Goal: Information Seeking & Learning: Learn about a topic

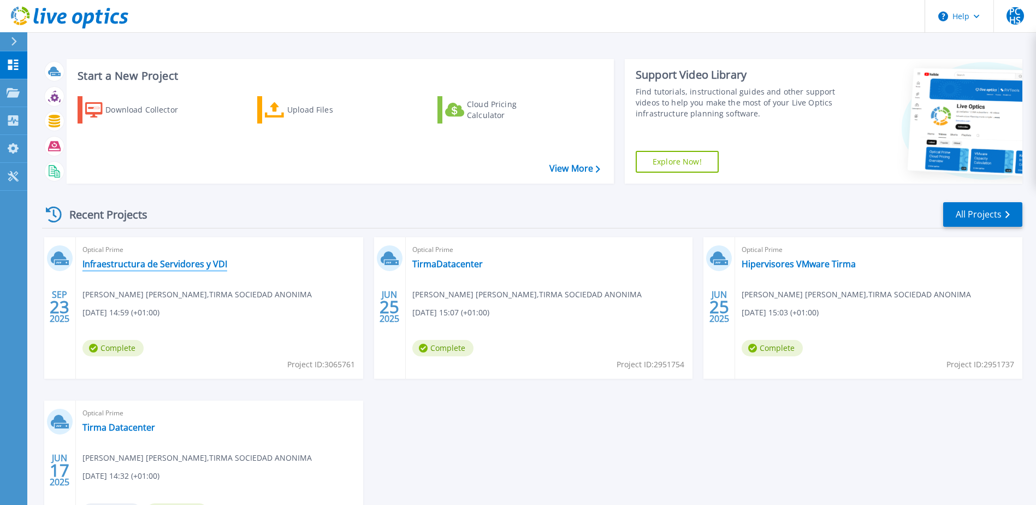
click at [122, 264] on link "Infraestructura de Servidores y VDI" at bounding box center [154, 263] width 145 height 11
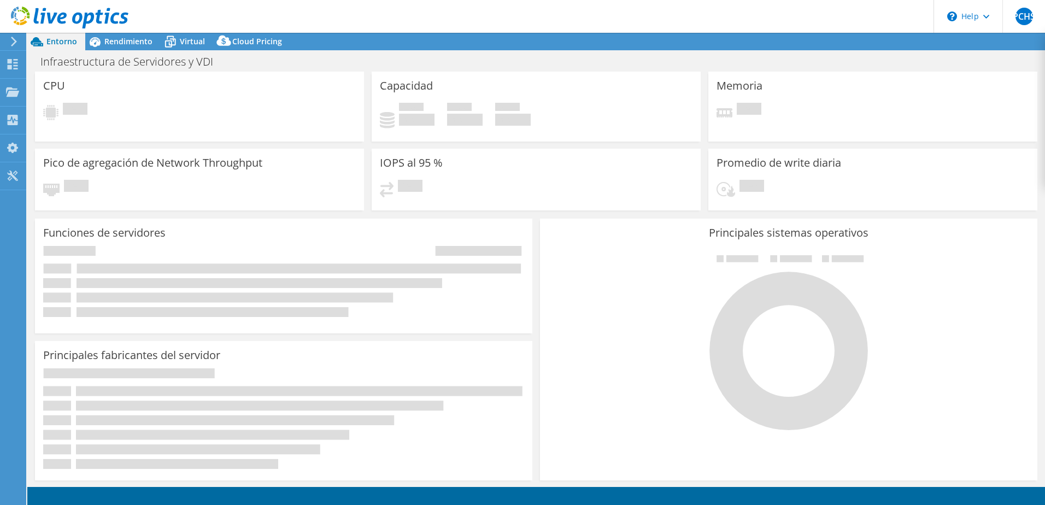
select select "USD"
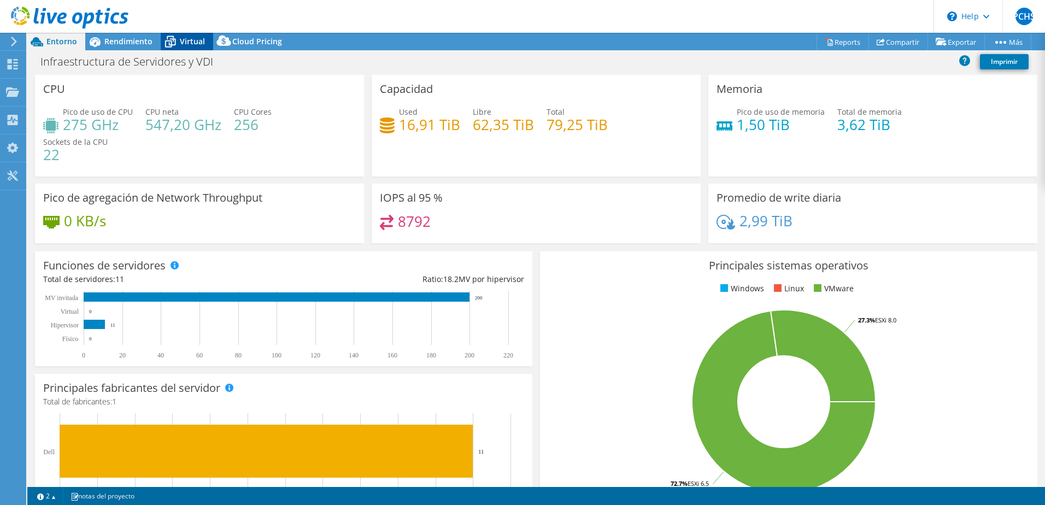
click at [185, 44] on span "Virtual" at bounding box center [192, 41] width 25 height 10
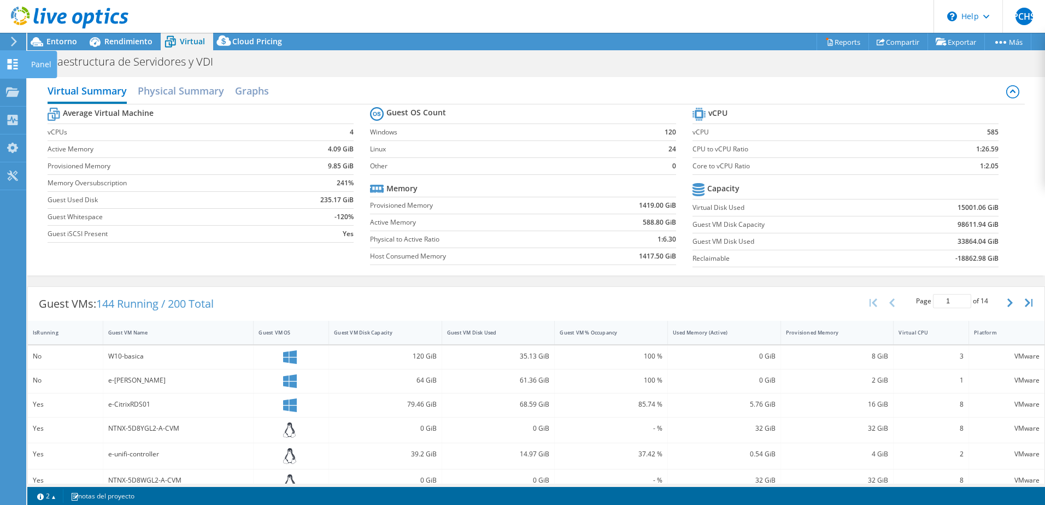
click at [13, 65] on icon at bounding box center [12, 64] width 13 height 10
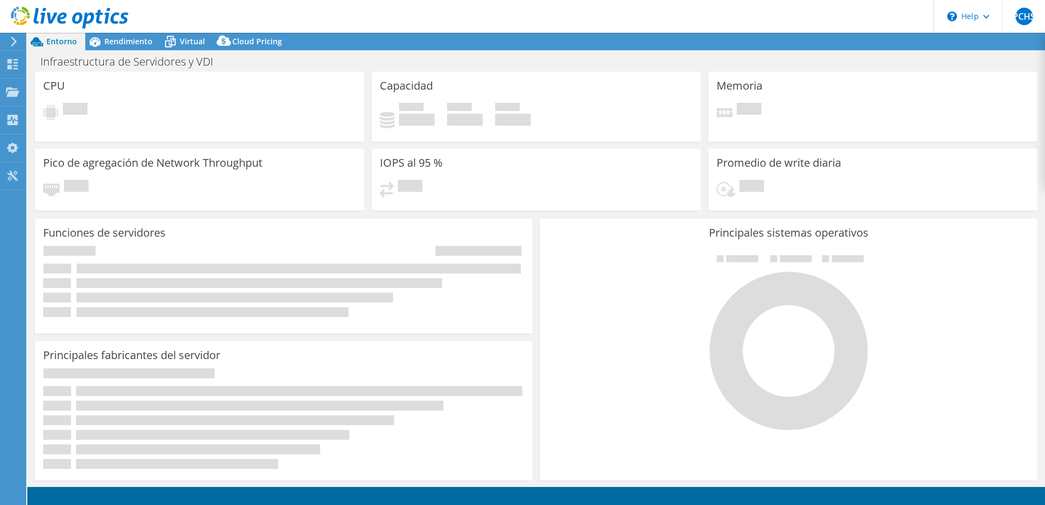
select select
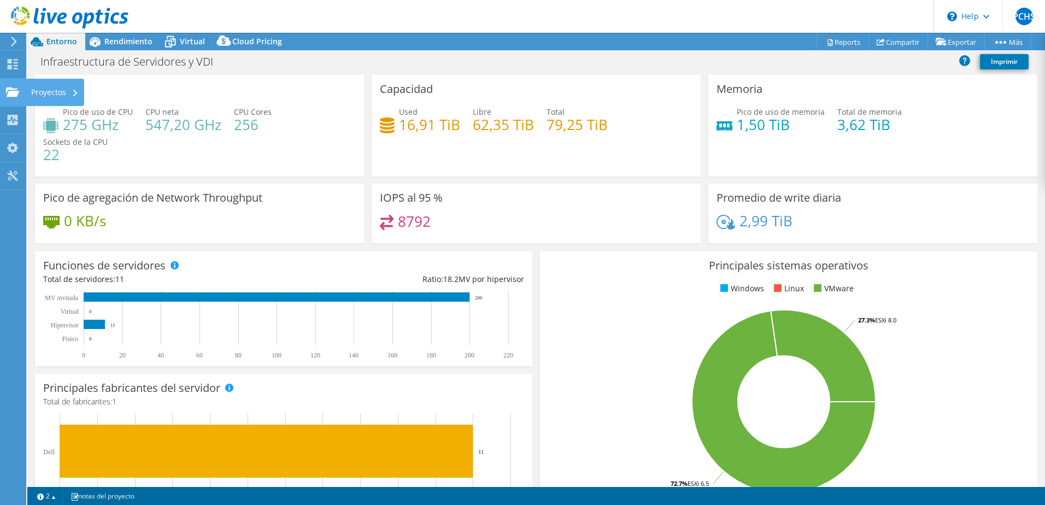
click at [34, 91] on div "Proyectos" at bounding box center [55, 92] width 58 height 27
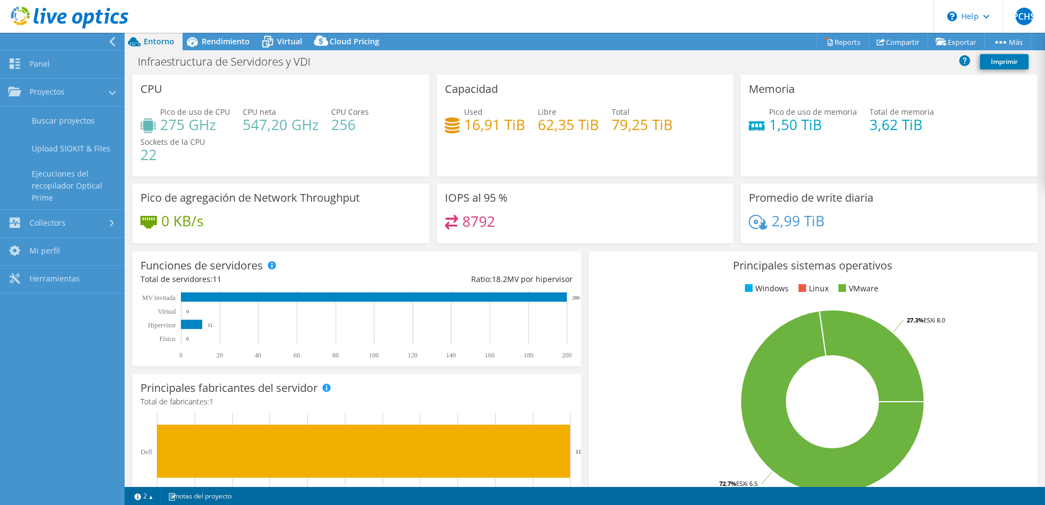
click at [233, 92] on div "CPU Pico de uso de CPU 275 GHz CPU [PERSON_NAME] 547,20 GHz CPU Cores 256 Socke…" at bounding box center [280, 126] width 297 height 102
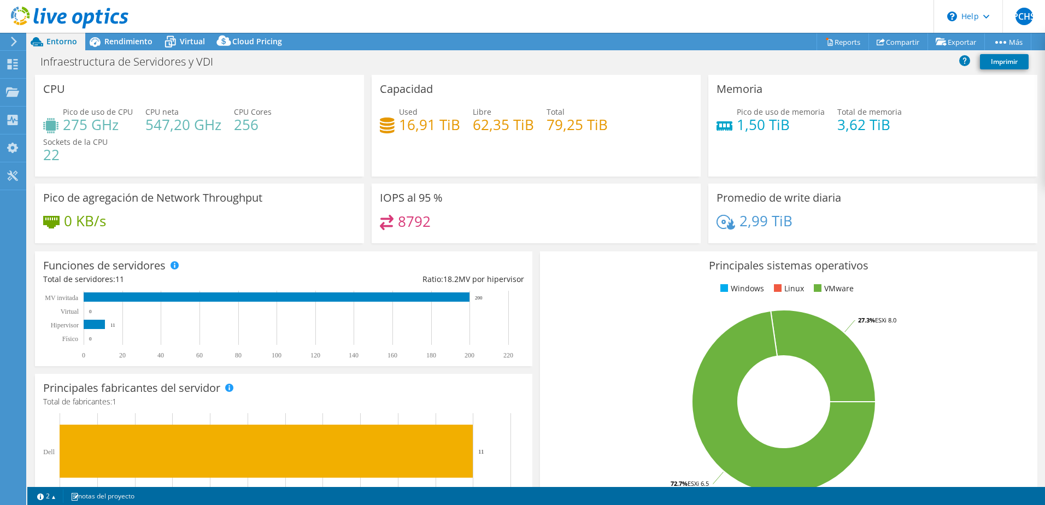
click at [16, 40] on icon at bounding box center [14, 42] width 8 height 10
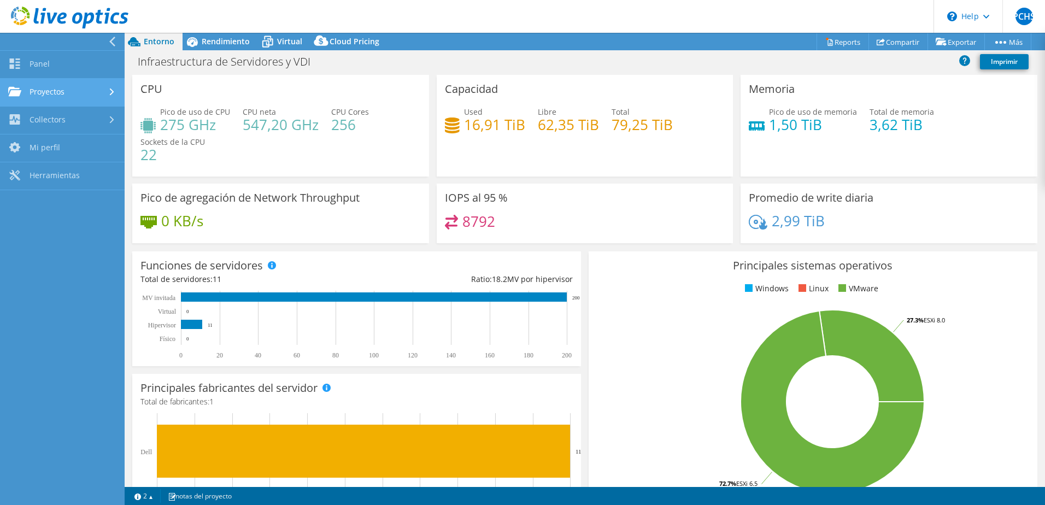
click at [65, 91] on link "Proyectos" at bounding box center [62, 93] width 125 height 28
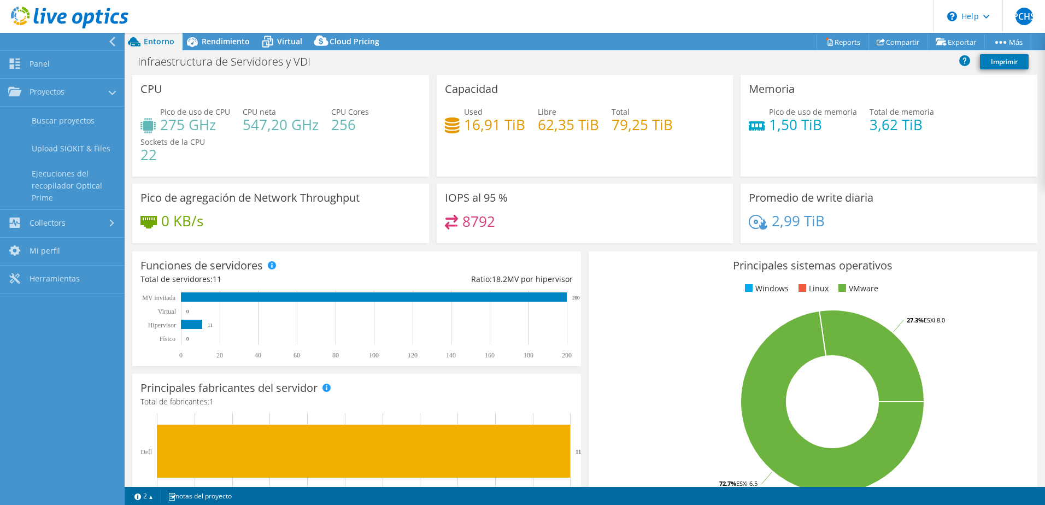
drag, startPoint x: 287, startPoint y: 44, endPoint x: 287, endPoint y: 51, distance: 7.1
click at [287, 44] on span "Virtual" at bounding box center [289, 41] width 25 height 10
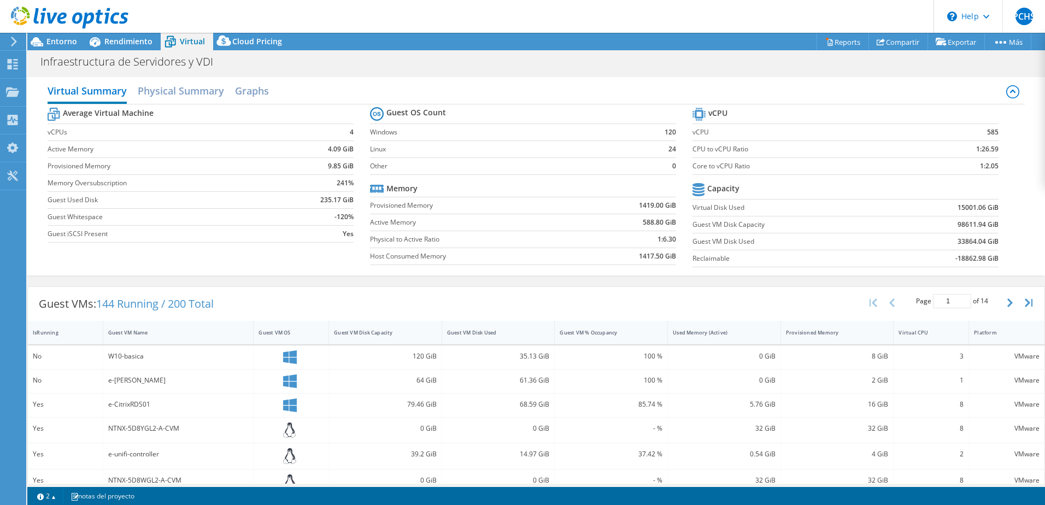
click at [1024, 392] on div "VMware" at bounding box center [1006, 380] width 75 height 23
click at [706, 171] on label "Core to vCPU Ratio" at bounding box center [805, 166] width 226 height 11
drag, startPoint x: 688, startPoint y: 166, endPoint x: 741, endPoint y: 168, distance: 53.0
click at [741, 168] on label "Core to vCPU Ratio" at bounding box center [805, 166] width 226 height 11
drag, startPoint x: 741, startPoint y: 168, endPoint x: 700, endPoint y: 174, distance: 41.4
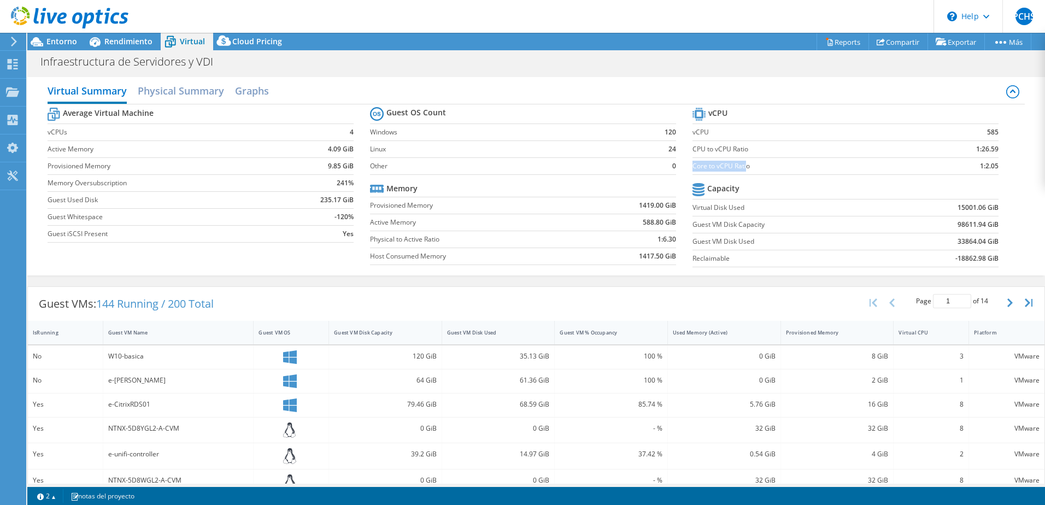
click at [700, 174] on td "Core to vCPU Ratio" at bounding box center [805, 165] width 226 height 17
